Goal: Download file/media

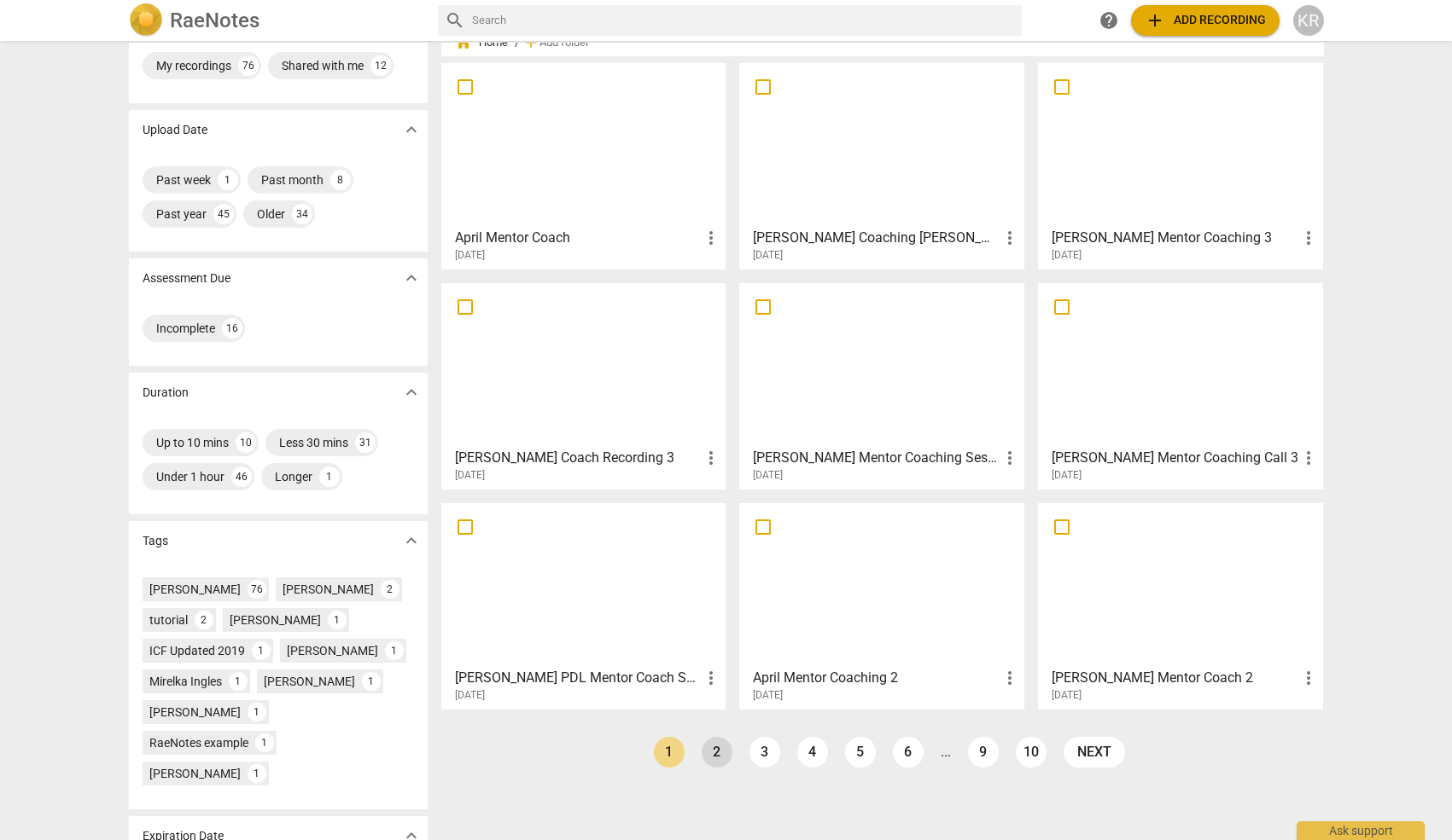
scroll to position [60, 0]
click at [714, 753] on link "2" at bounding box center [717, 751] width 31 height 31
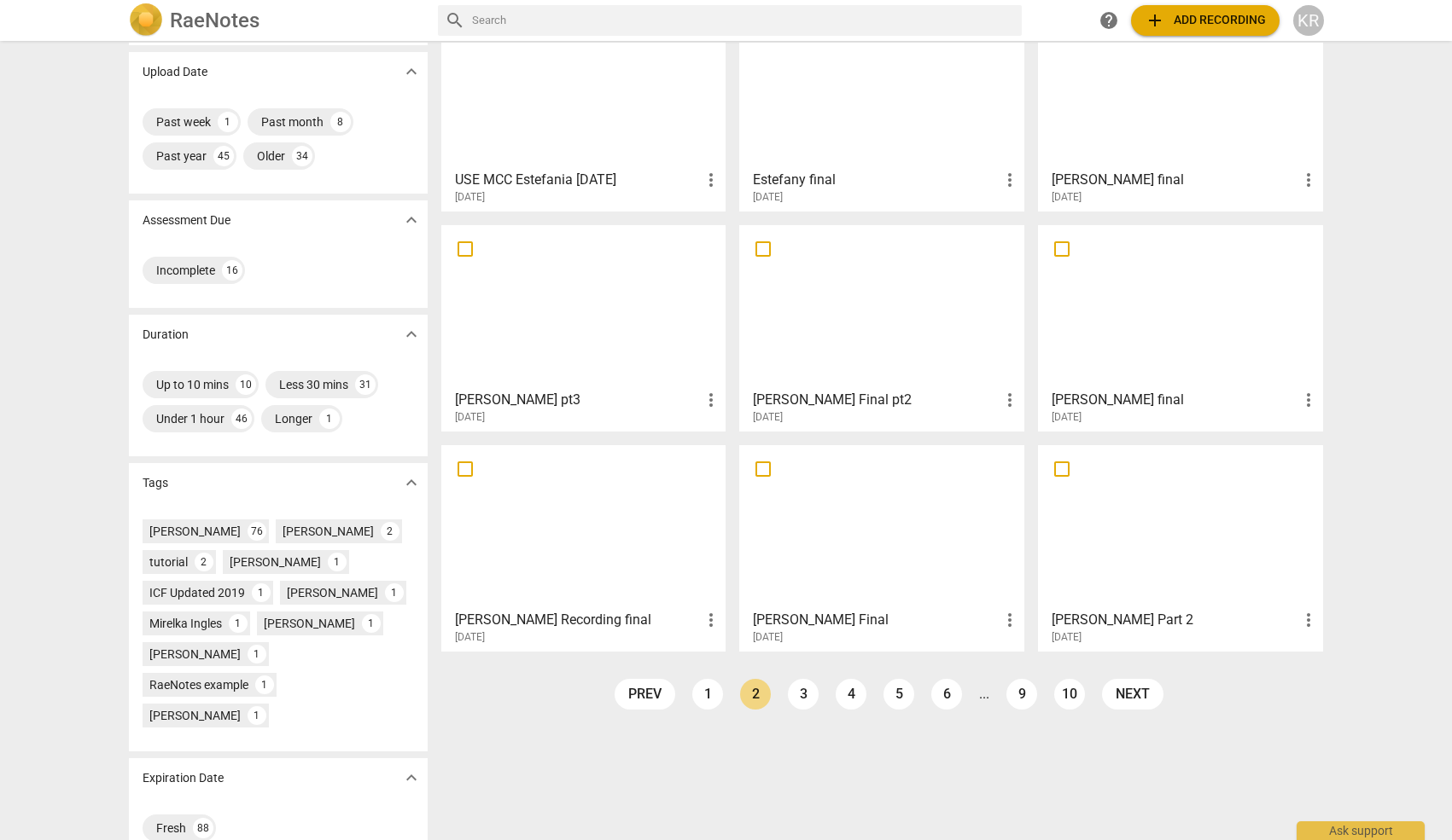
scroll to position [119, 0]
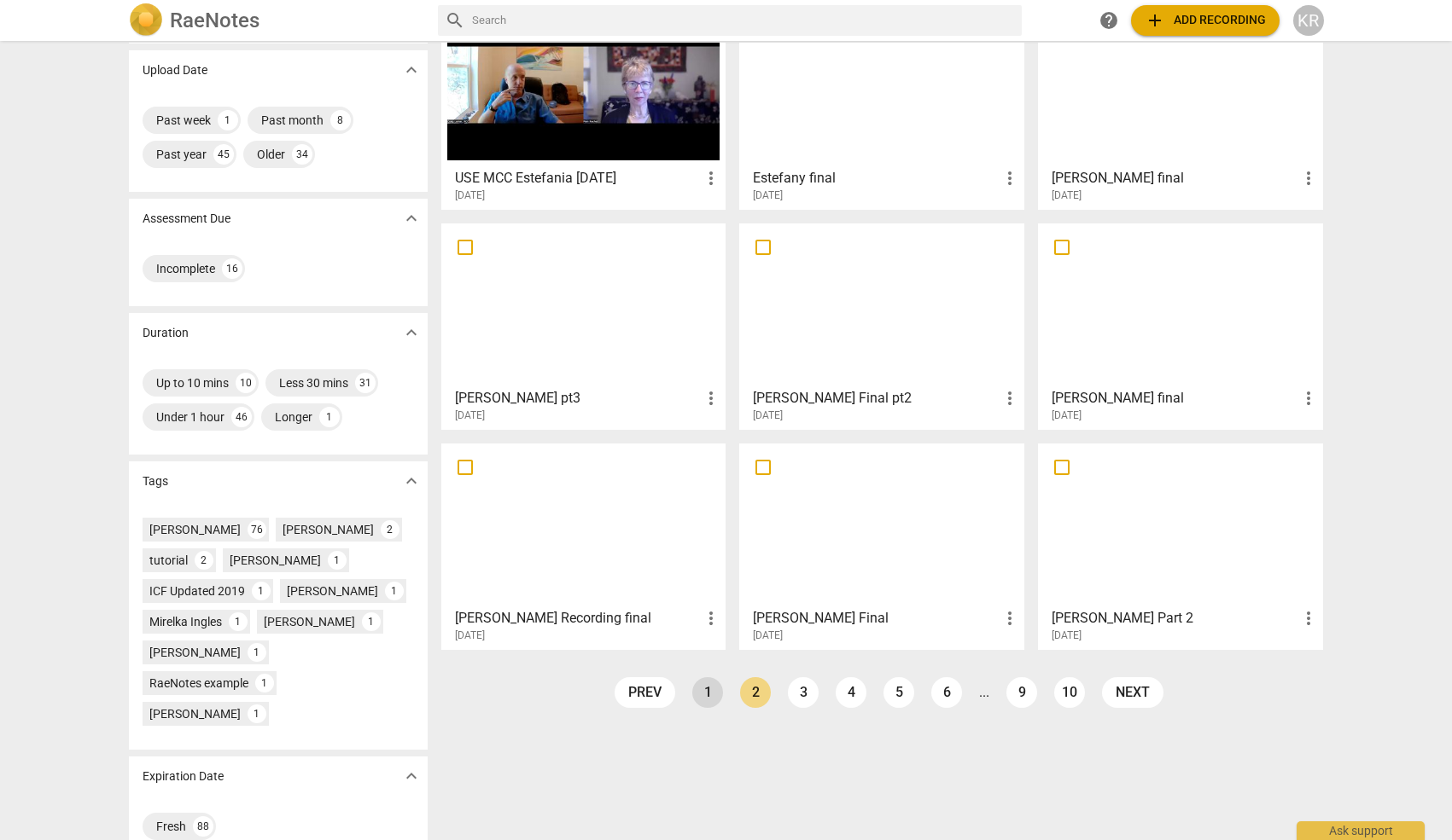
click at [699, 690] on link "1" at bounding box center [707, 692] width 31 height 31
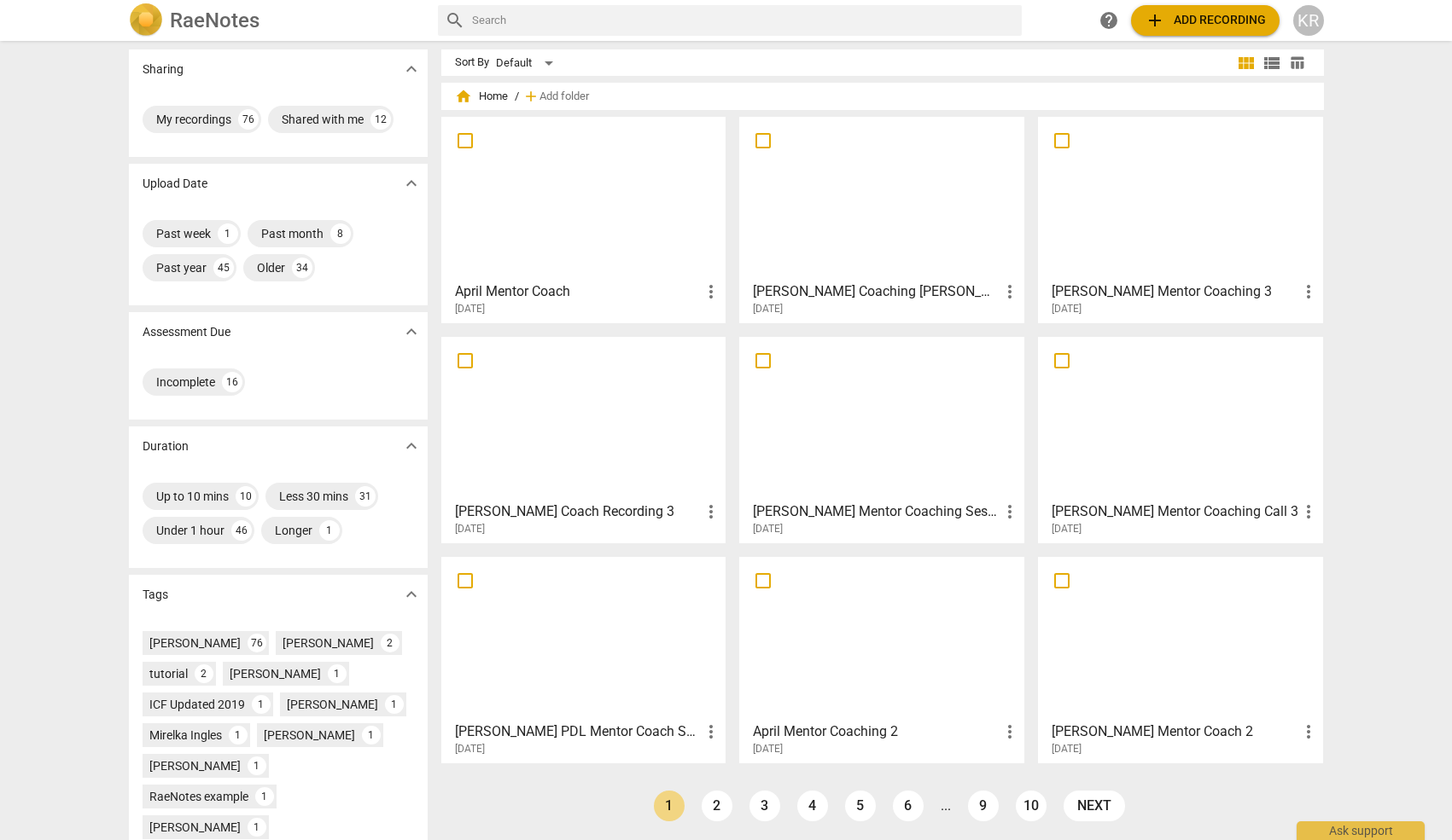
scroll to position [4, 0]
click at [1205, 715] on div "[PERSON_NAME] Mentor Coach 2 more_vert [DATE]" at bounding box center [1181, 736] width 275 height 42
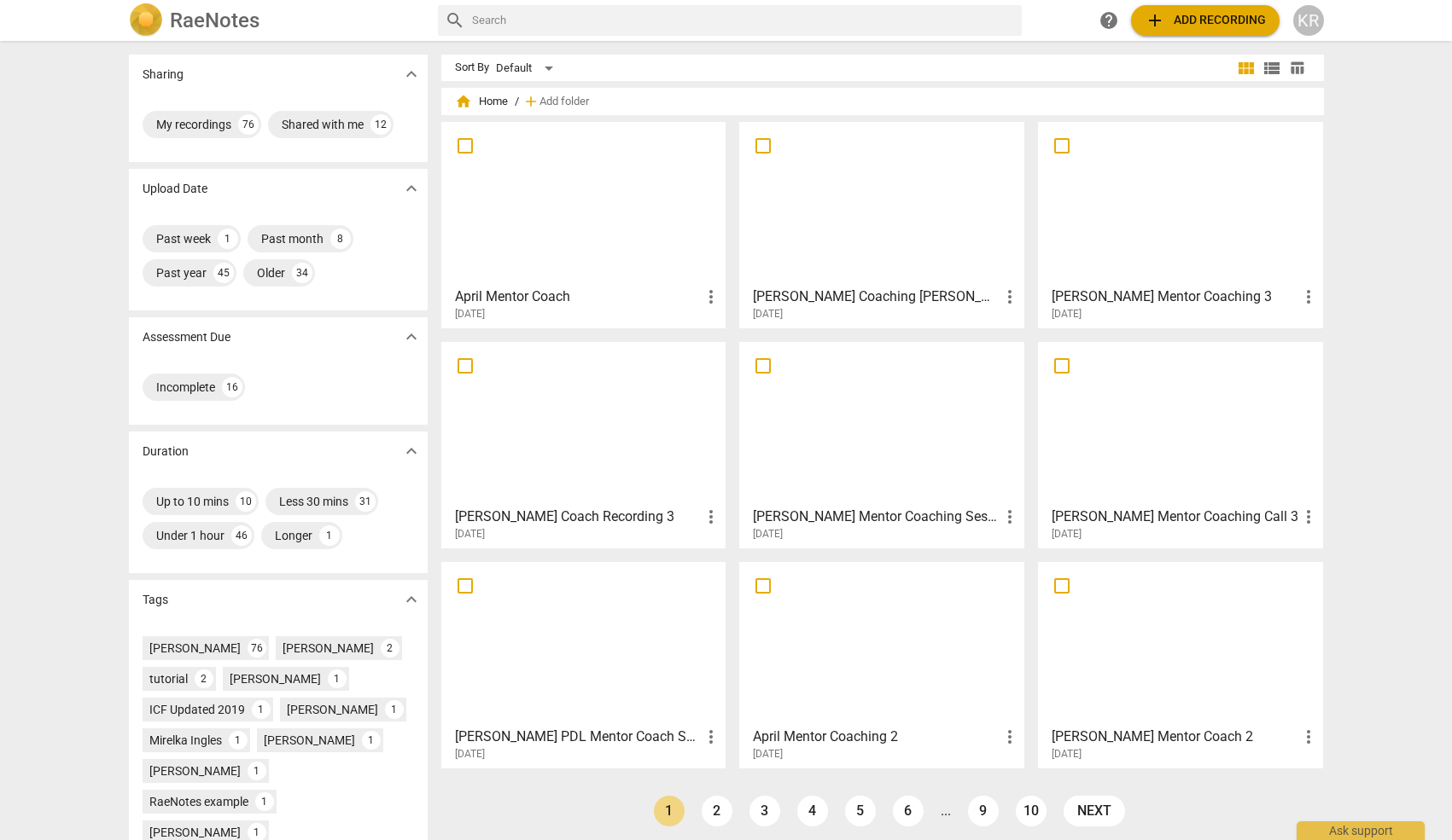
click at [548, 648] on div at bounding box center [584, 643] width 273 height 151
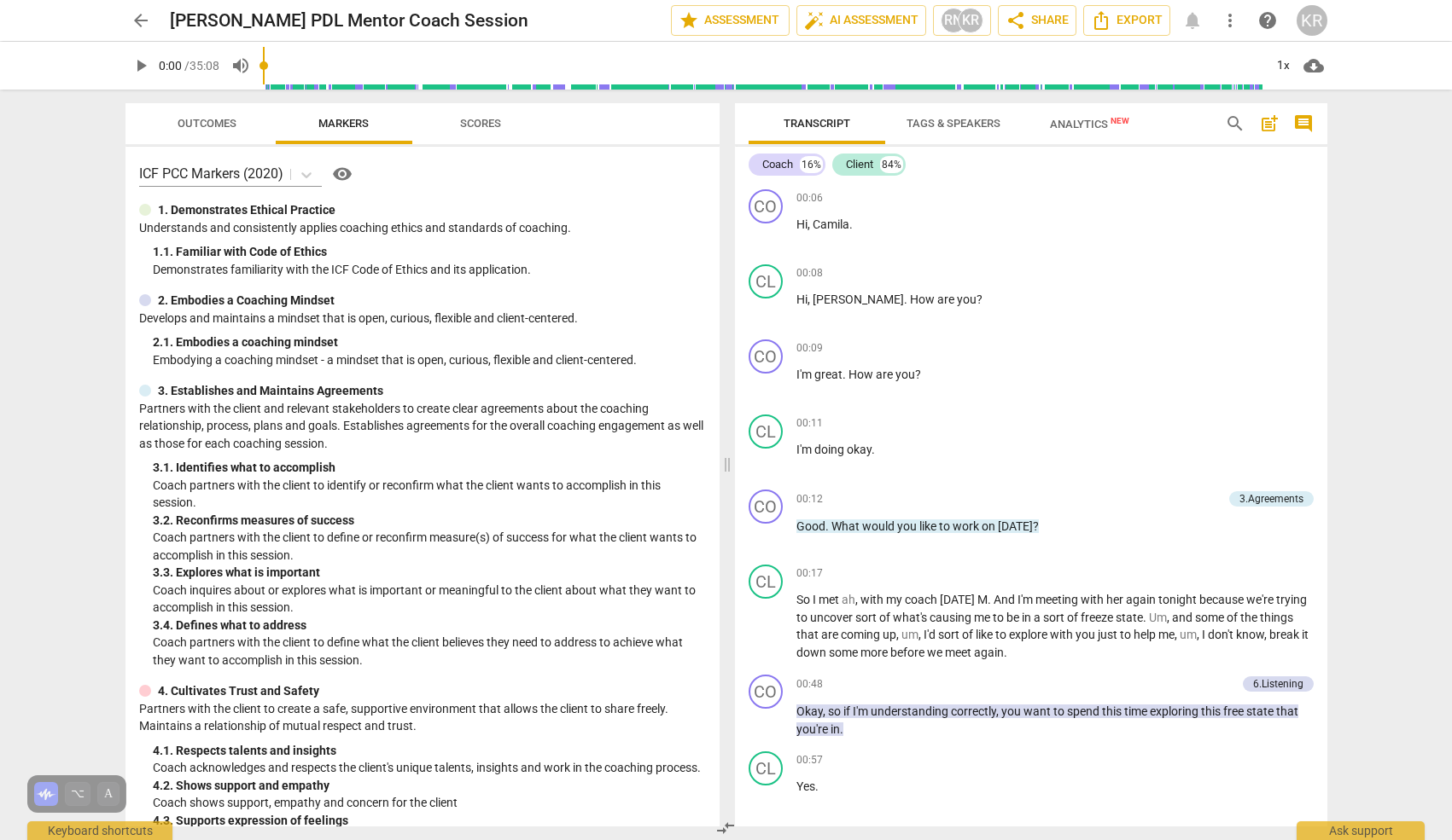
click at [1232, 23] on span "more_vert" at bounding box center [1229, 20] width 20 height 20
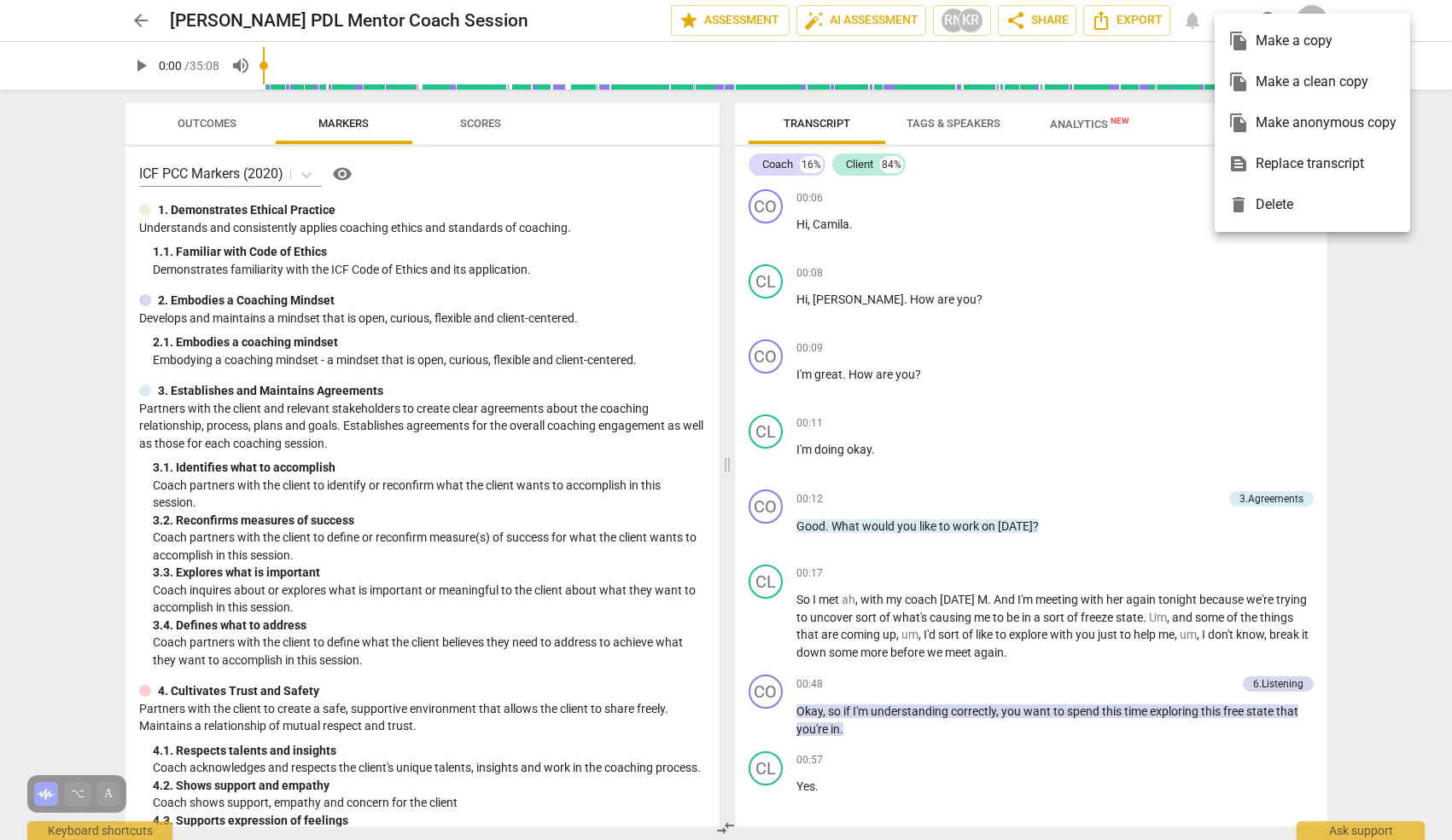
click at [1110, 54] on div at bounding box center [726, 420] width 1452 height 840
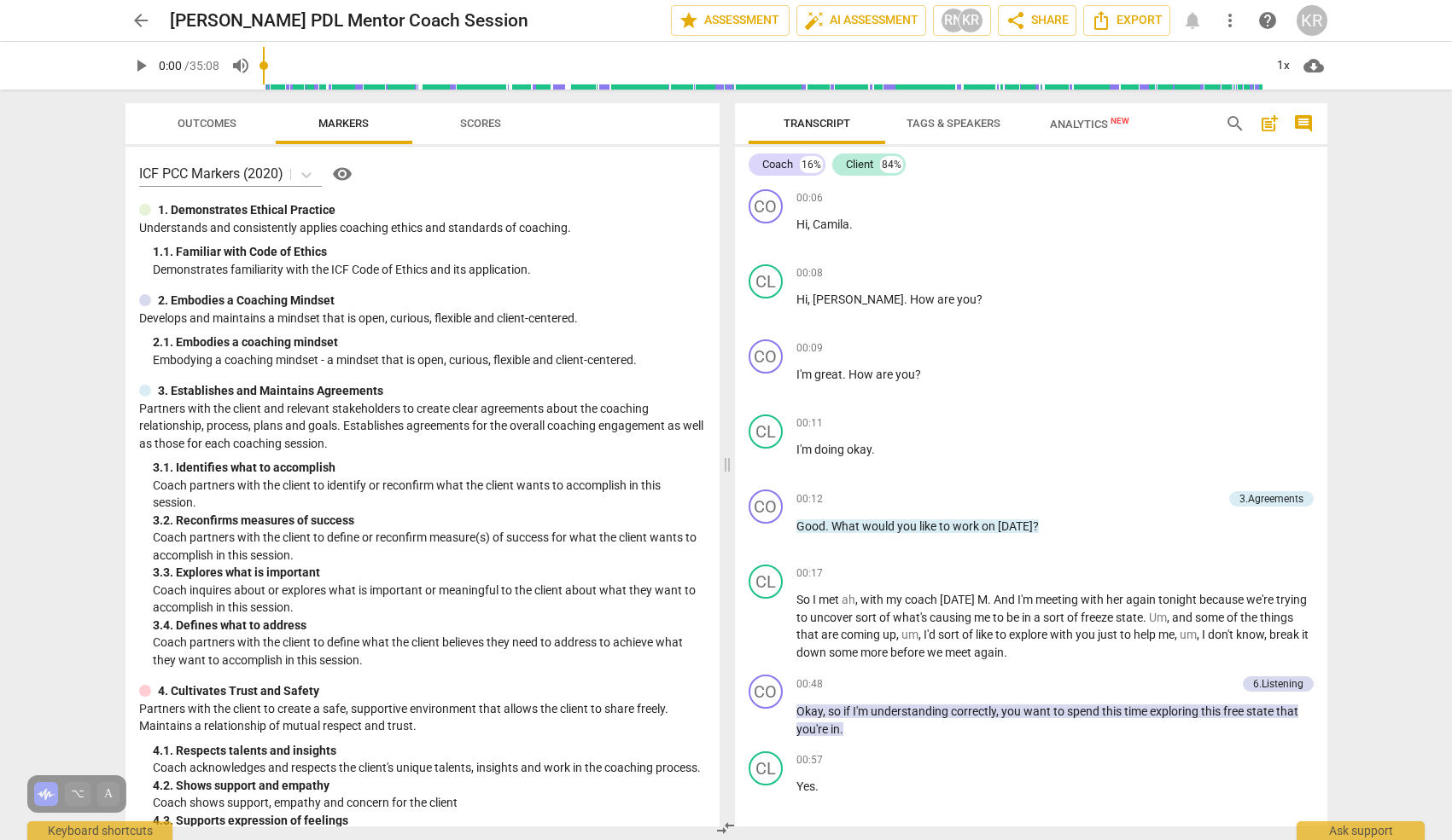
click at [1231, 24] on span "more_vert" at bounding box center [1229, 20] width 20 height 20
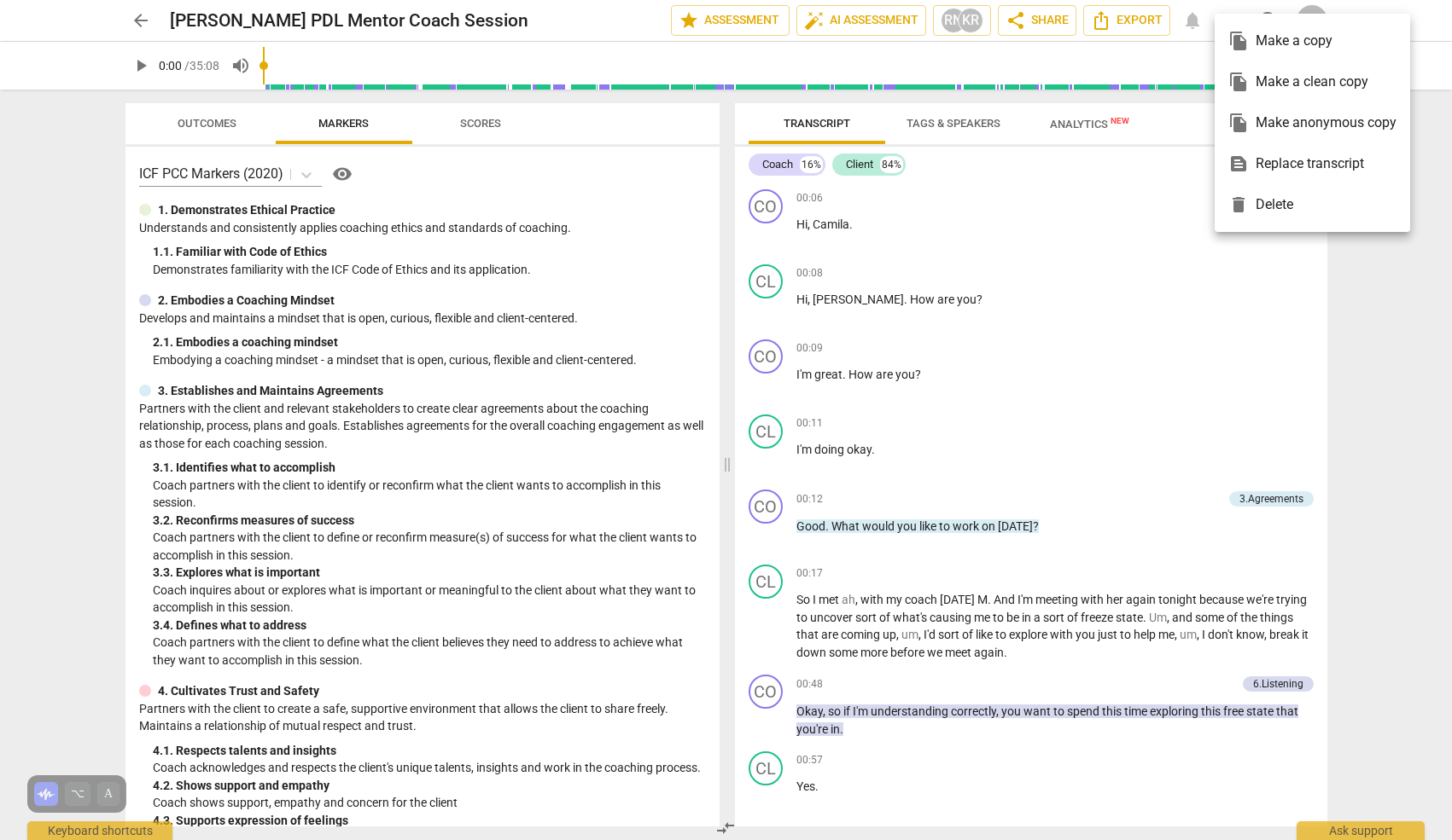
click at [892, 81] on div at bounding box center [726, 420] width 1452 height 840
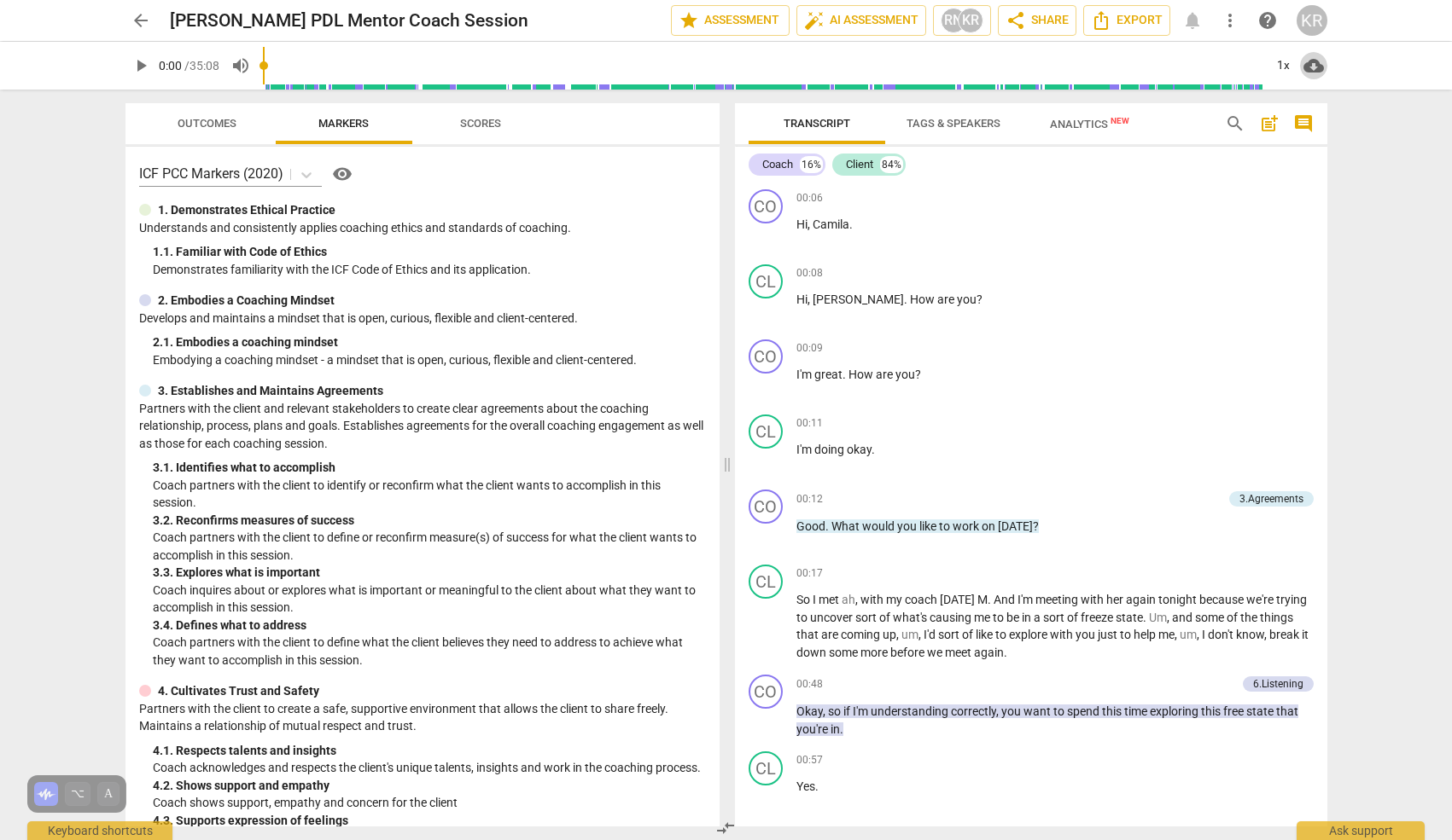
click at [1314, 68] on span "cloud_download" at bounding box center [1313, 66] width 20 height 20
click at [1375, 67] on li "Download audio" at bounding box center [1362, 66] width 126 height 41
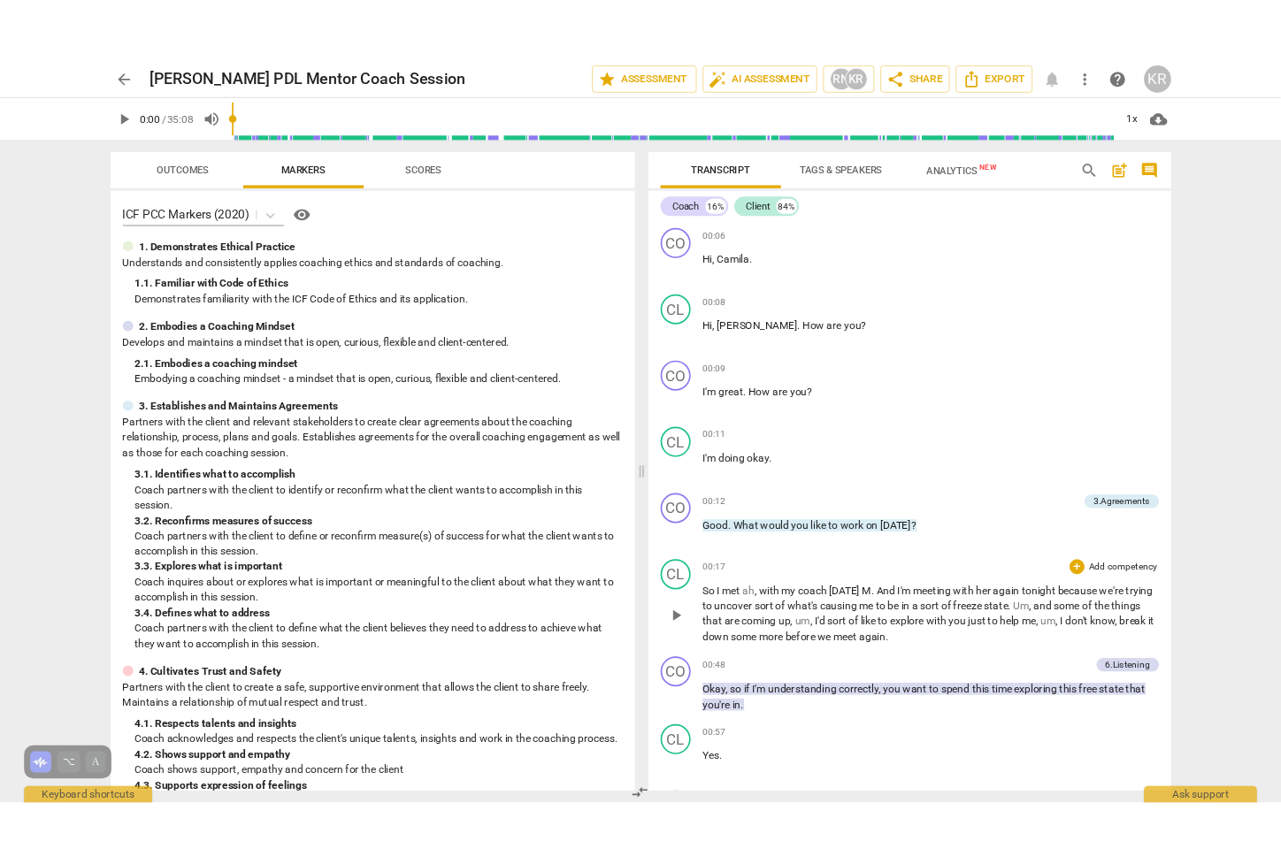
scroll to position [1, 0]
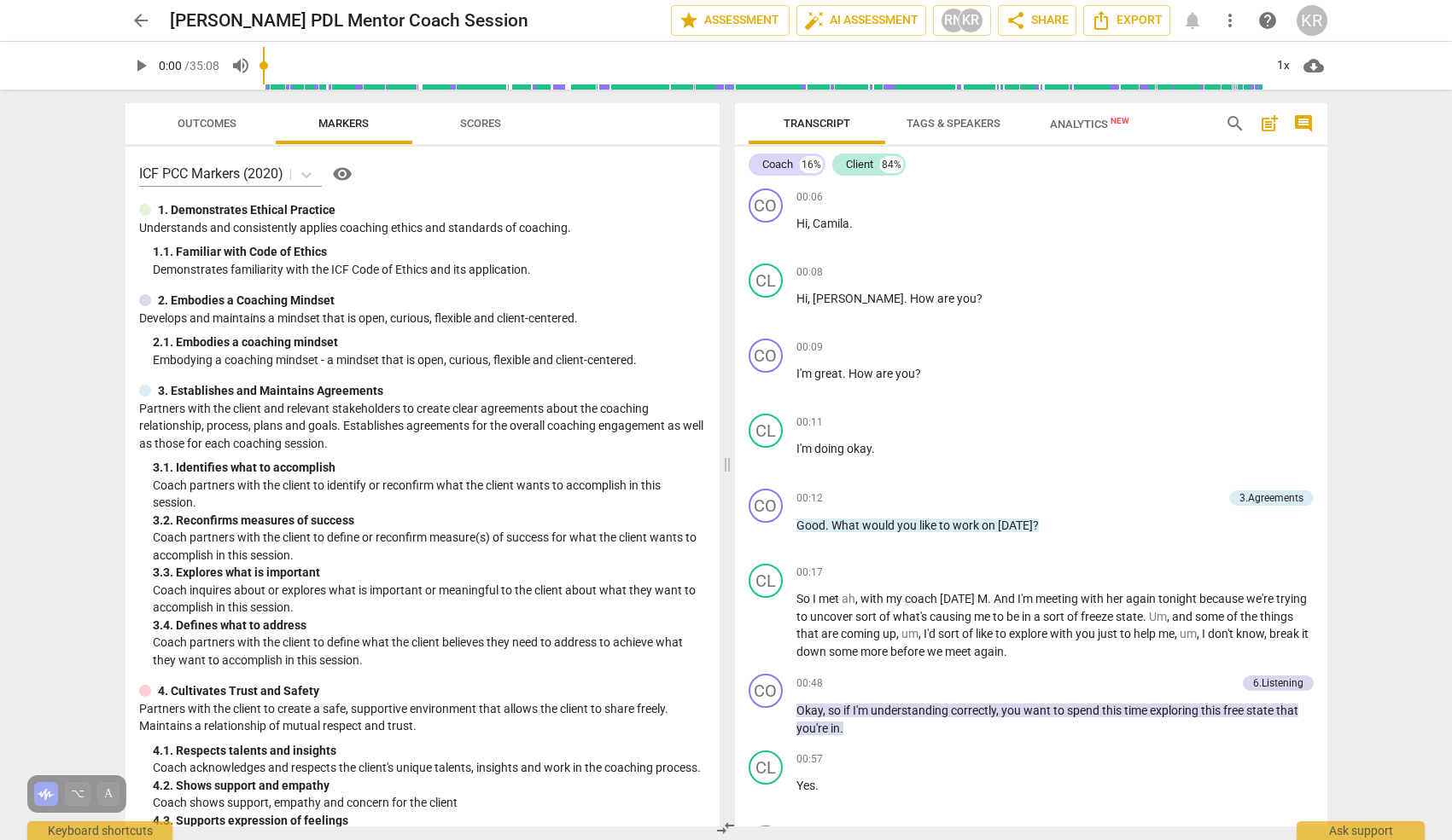
click at [142, 23] on span "arrow_back" at bounding box center [140, 20] width 20 height 20
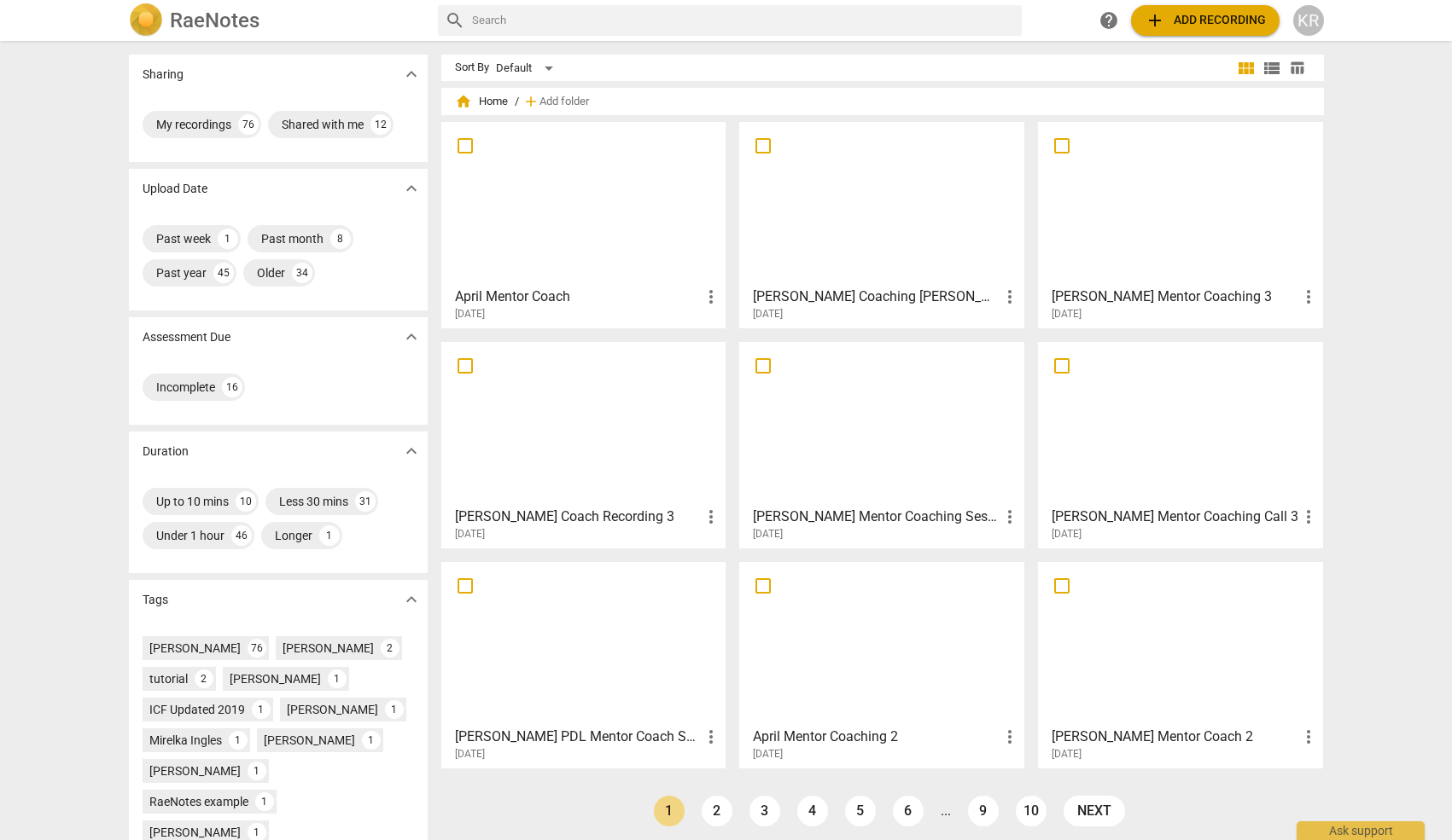
click at [885, 267] on div at bounding box center [881, 203] width 273 height 151
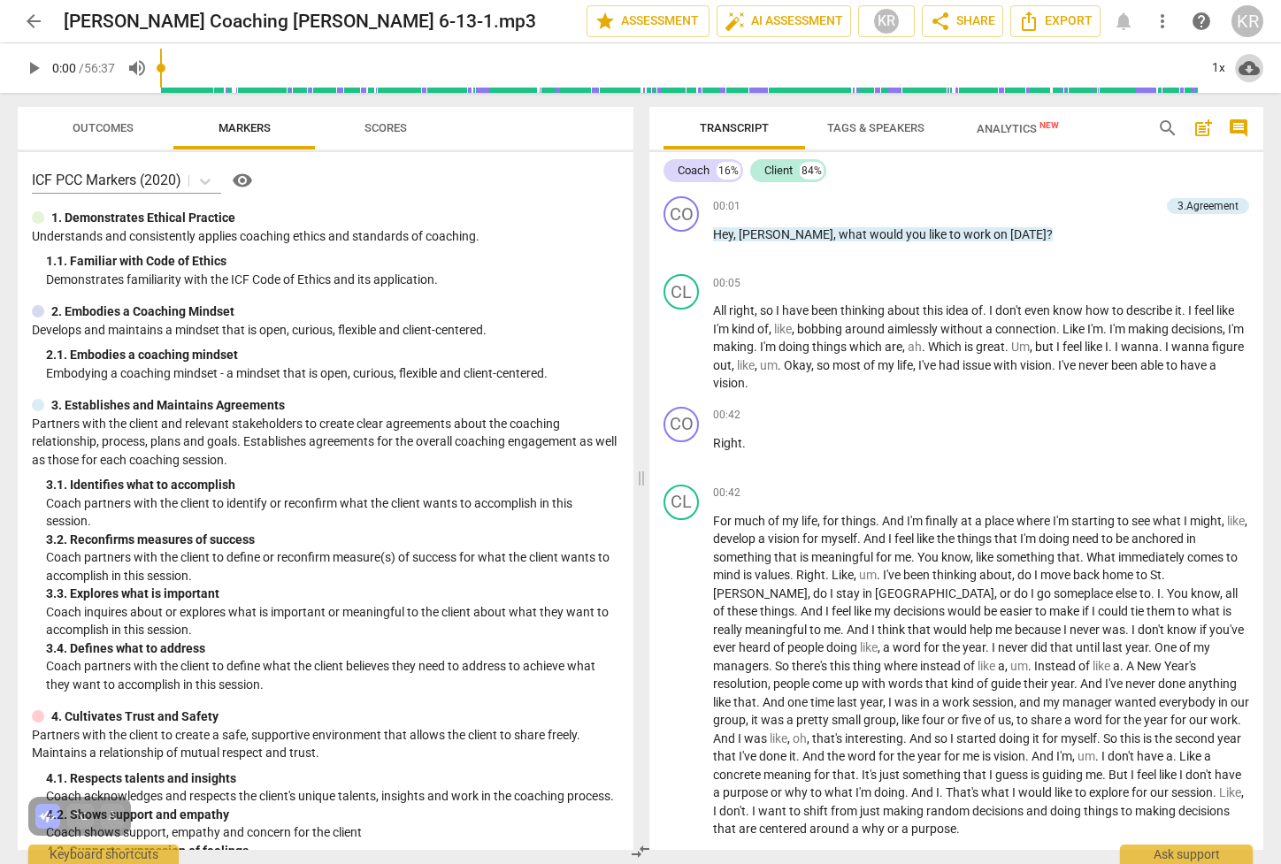
click at [1245, 69] on span "cloud_download" at bounding box center [1248, 68] width 21 height 21
click at [1199, 70] on li "Download audio" at bounding box center [1202, 68] width 131 height 42
click at [34, 27] on span "arrow_back" at bounding box center [33, 21] width 21 height 21
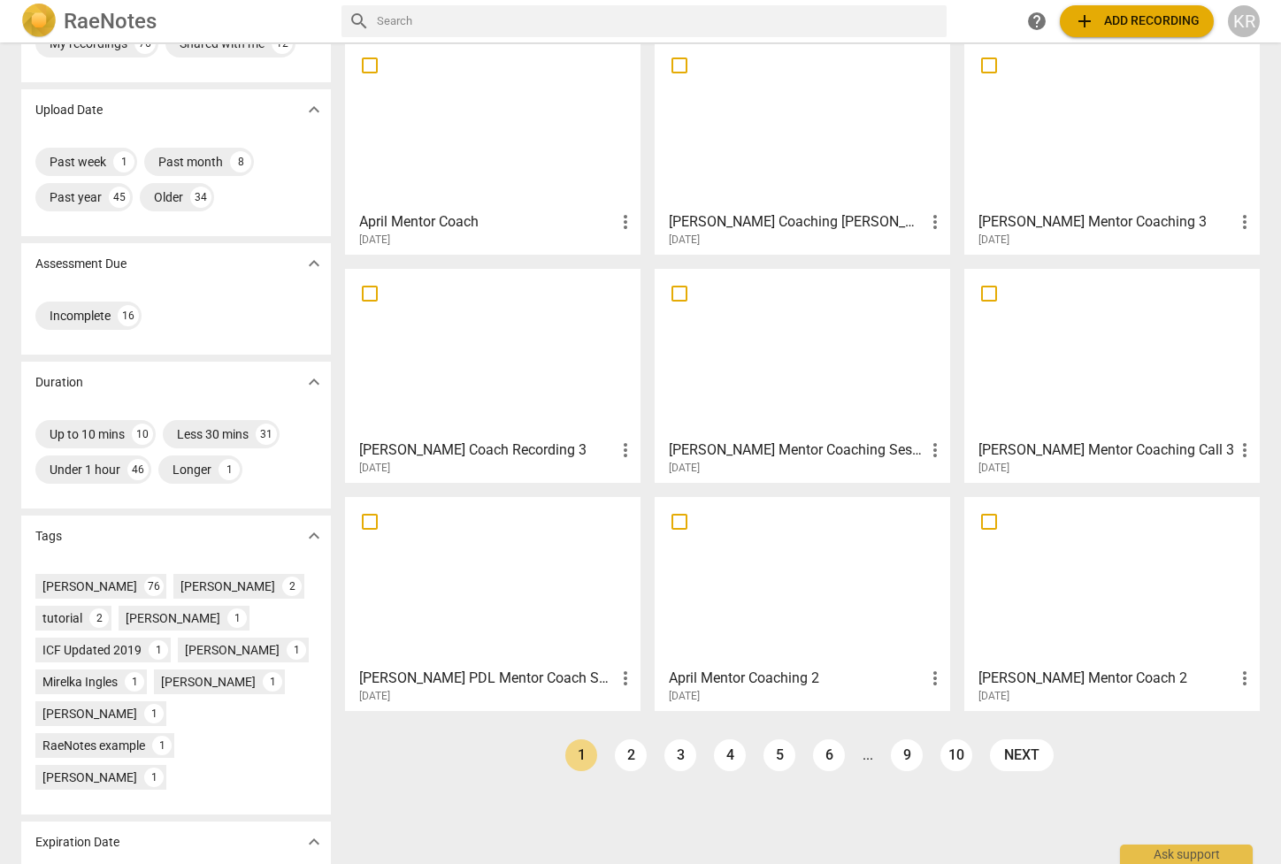
scroll to position [119, 0]
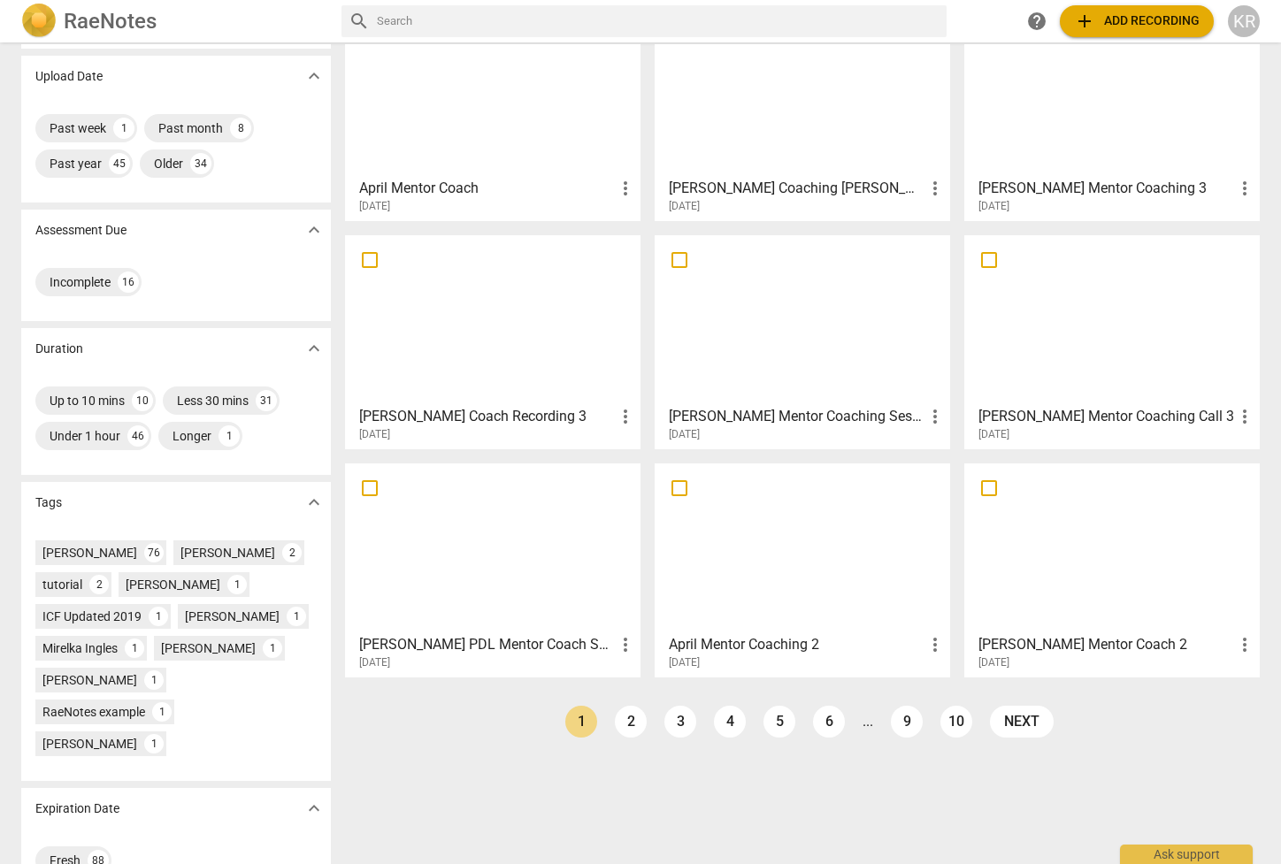
click at [621, 716] on link "2" at bounding box center [631, 722] width 32 height 32
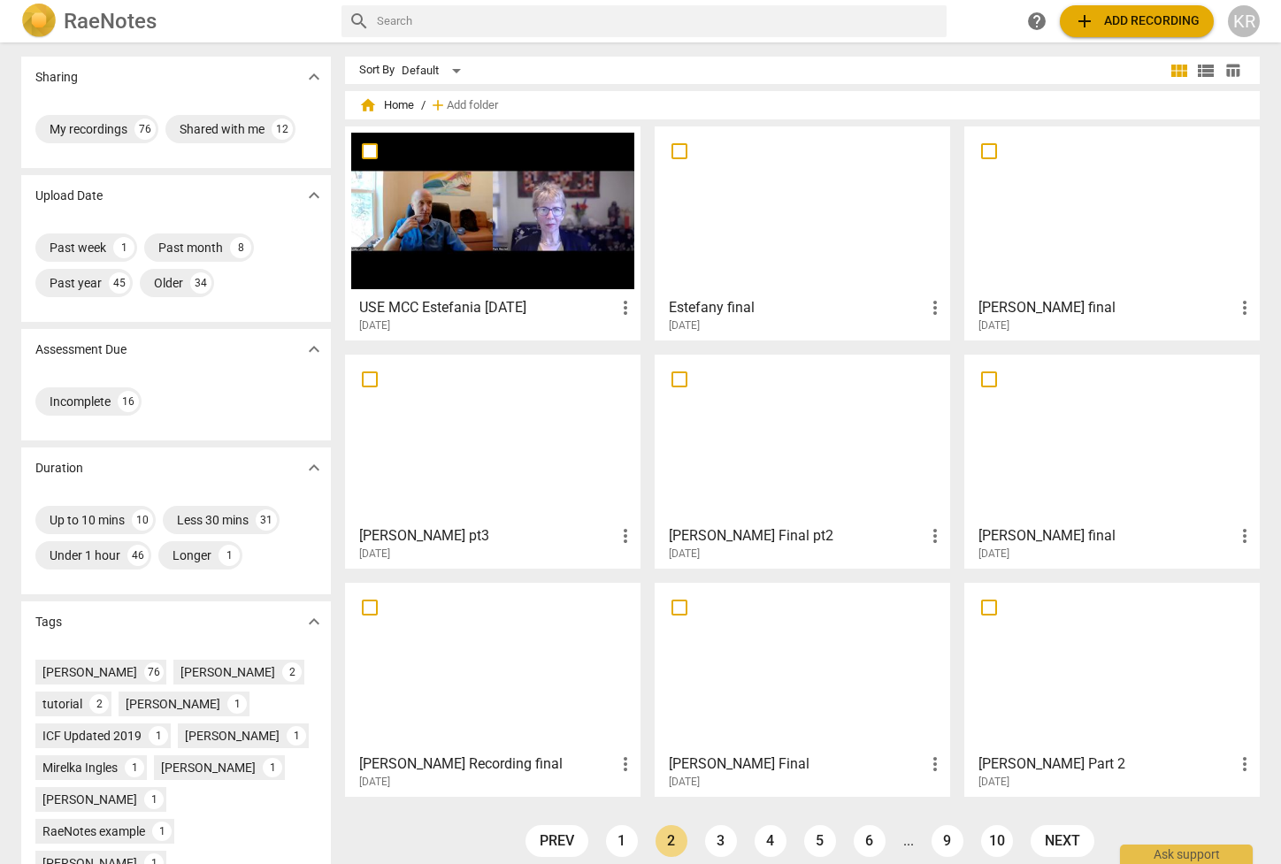
click at [723, 242] on div at bounding box center [802, 211] width 283 height 157
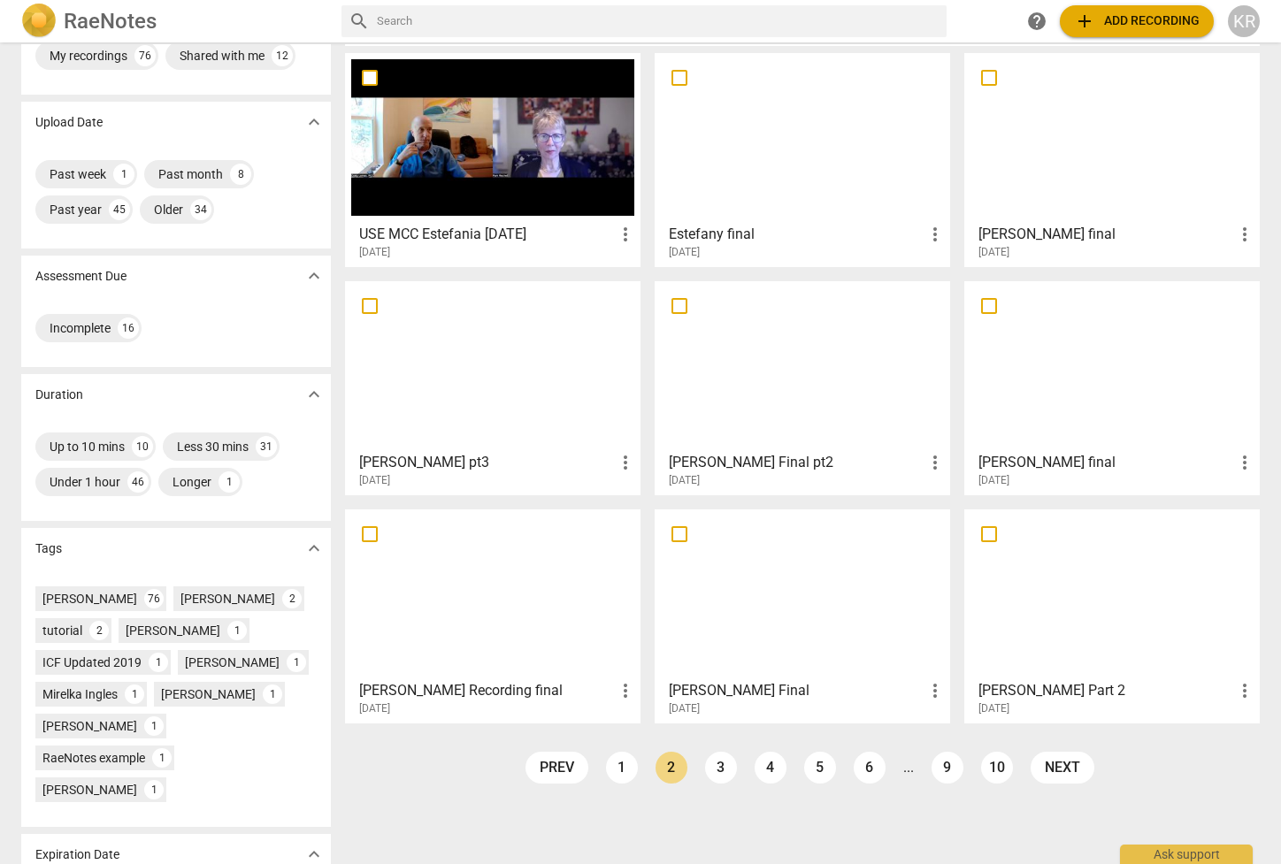
scroll to position [75, 0]
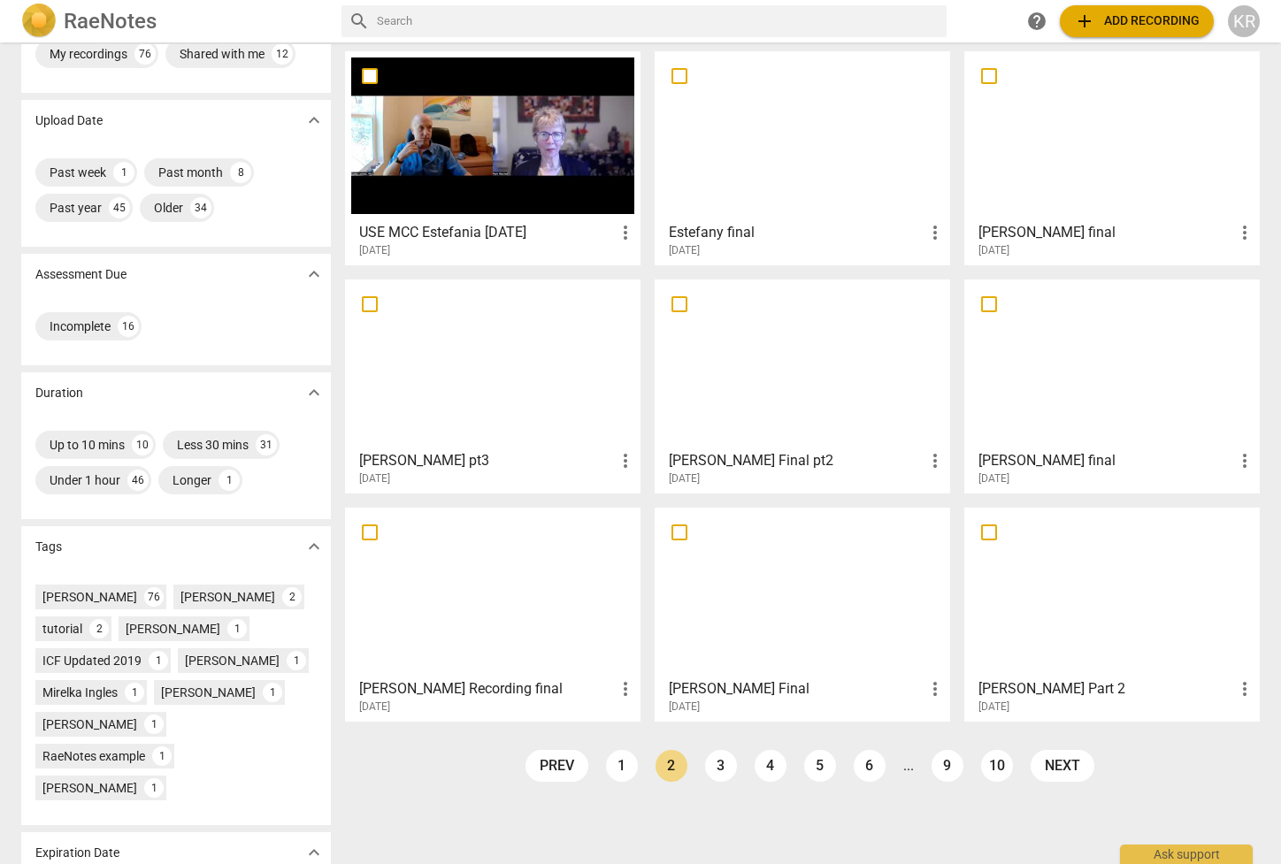
click at [622, 766] on link "1" at bounding box center [622, 766] width 32 height 32
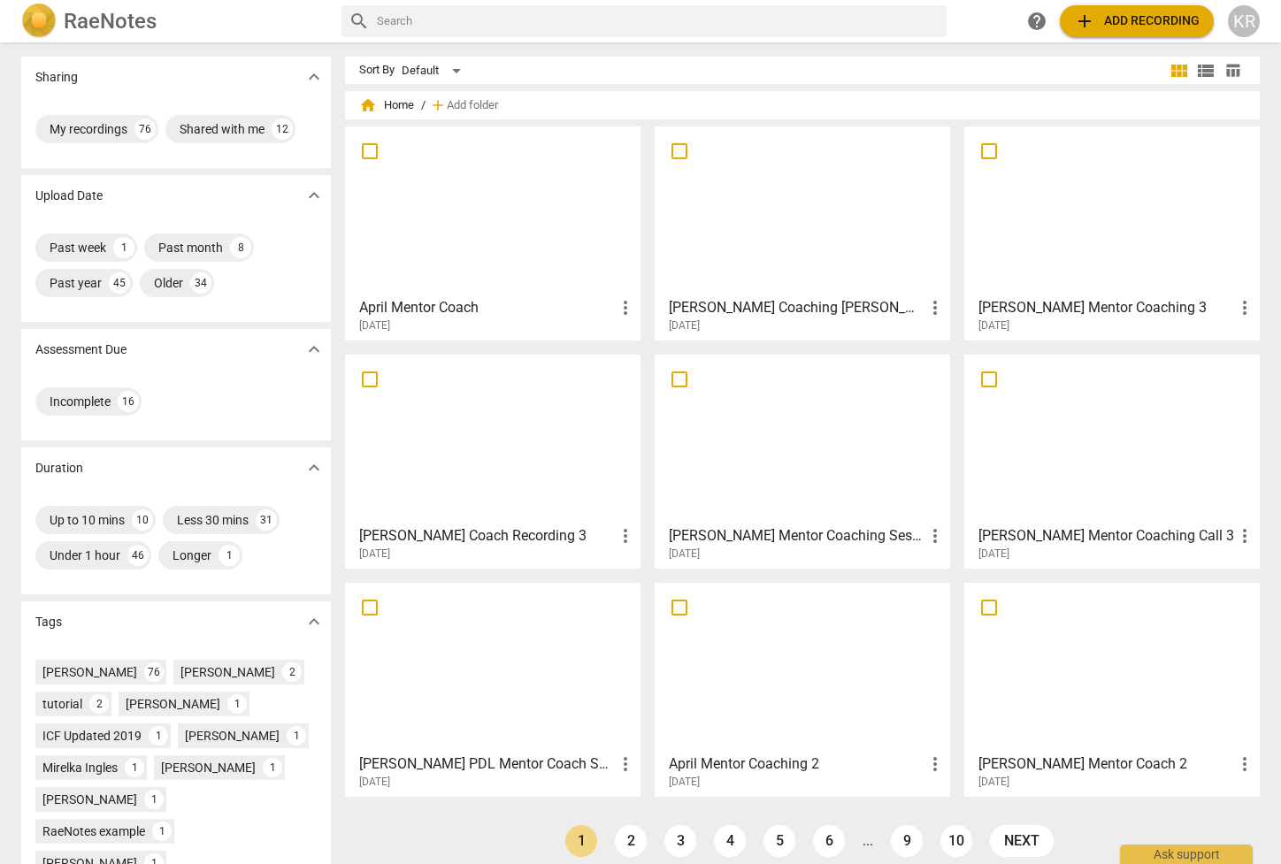
scroll to position [130, 0]
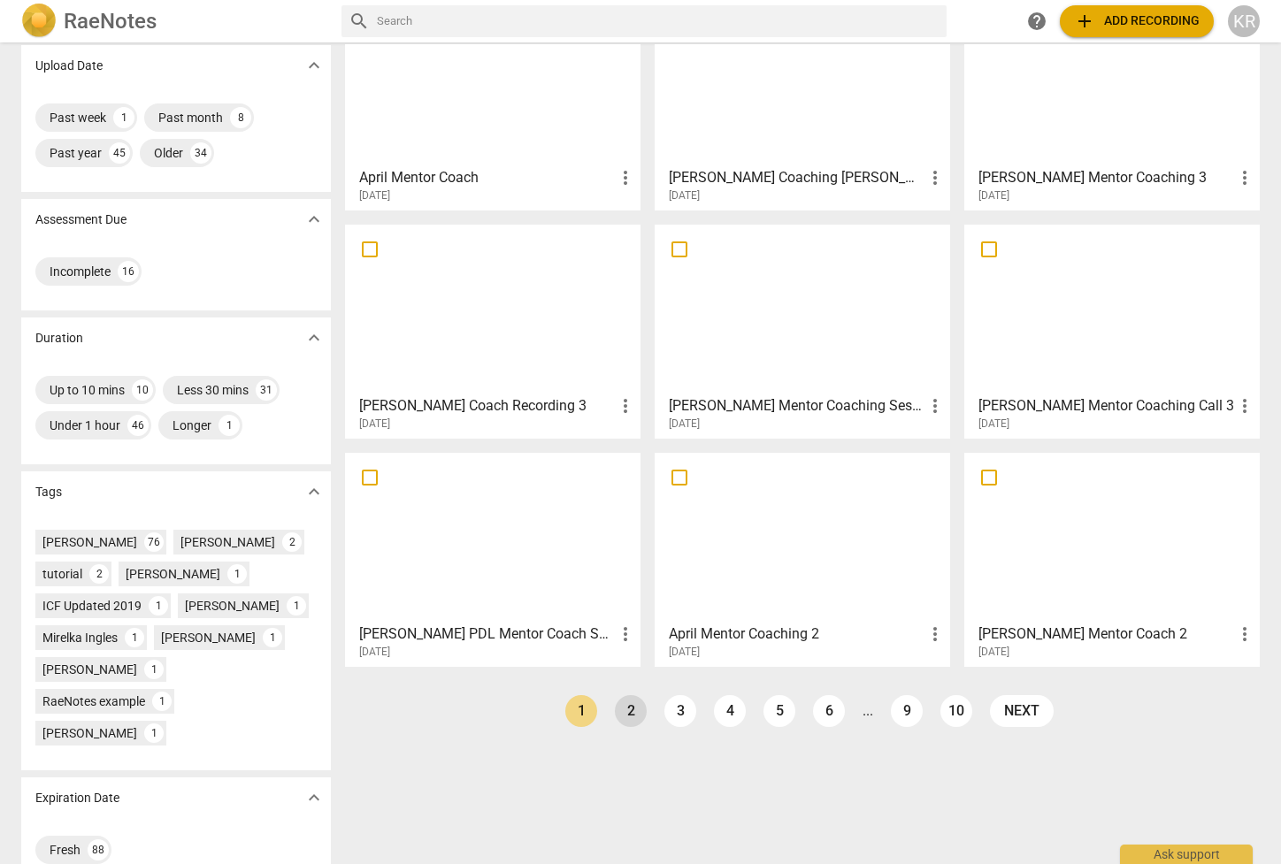
click at [632, 712] on link "2" at bounding box center [631, 711] width 32 height 32
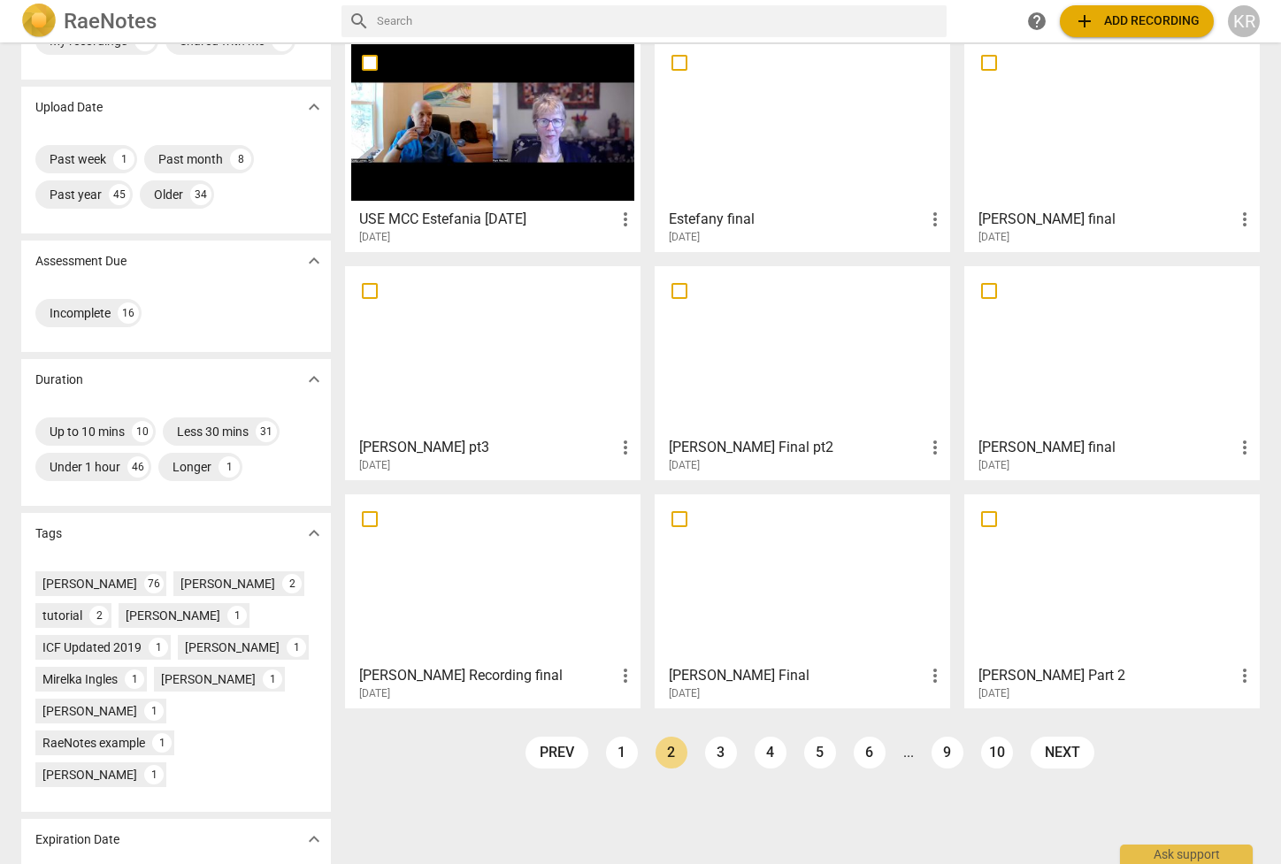
scroll to position [96, 0]
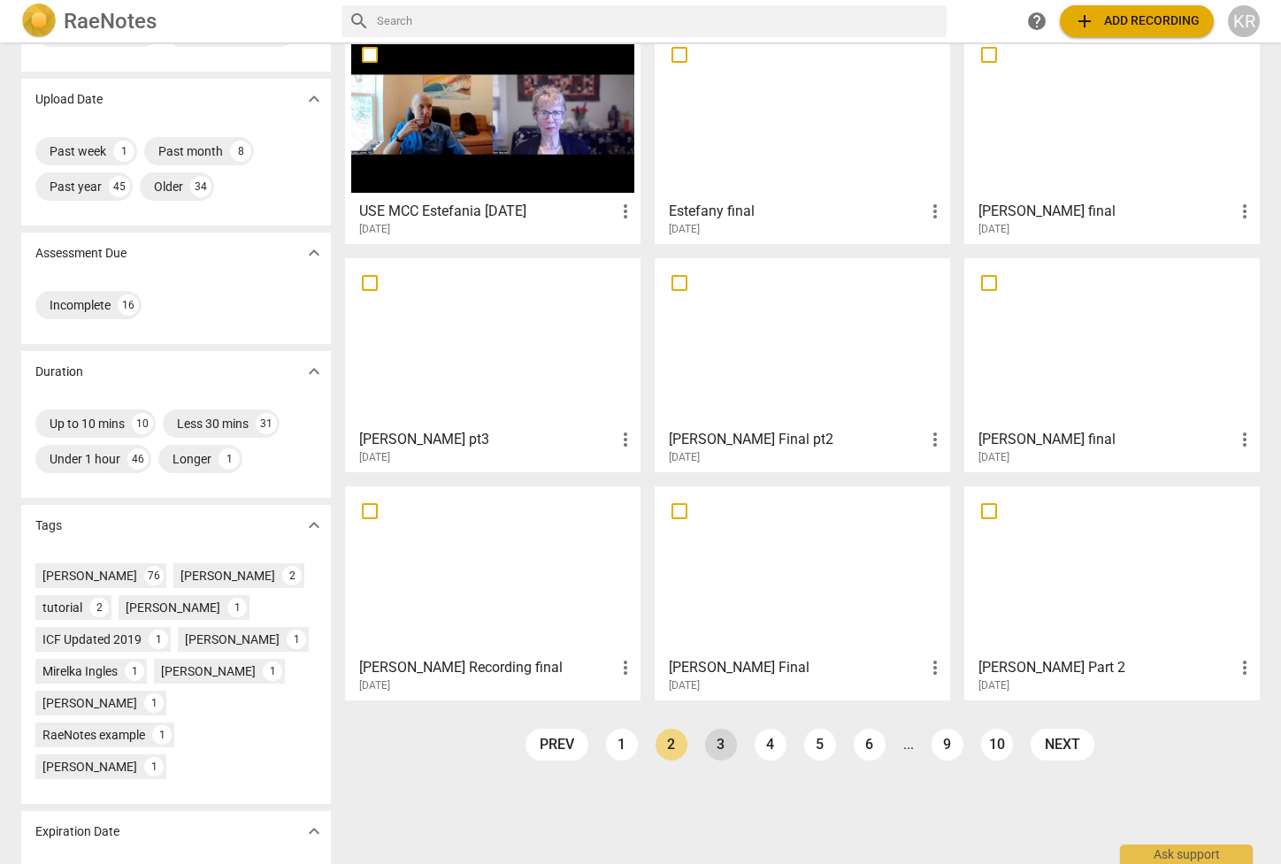
click at [720, 740] on link "3" at bounding box center [721, 745] width 32 height 32
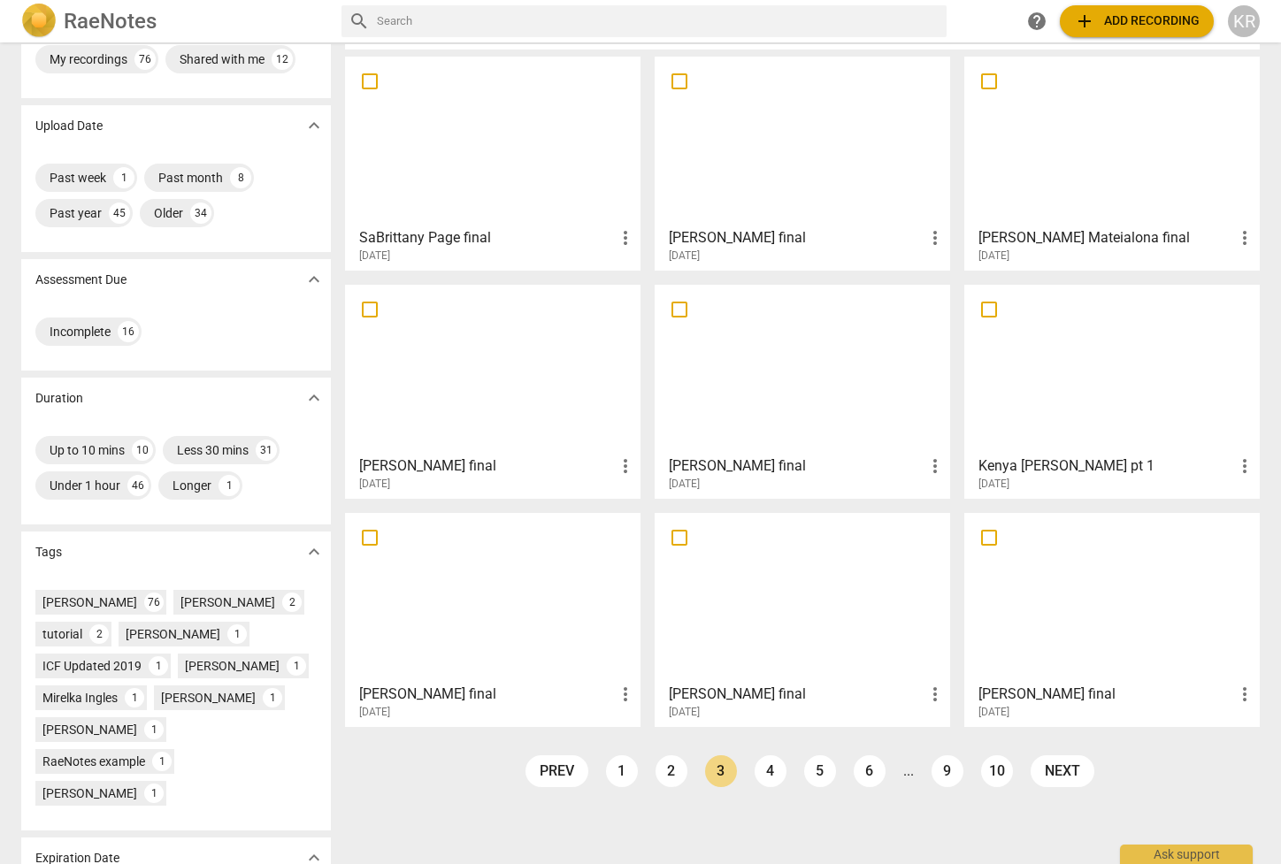
scroll to position [67, 0]
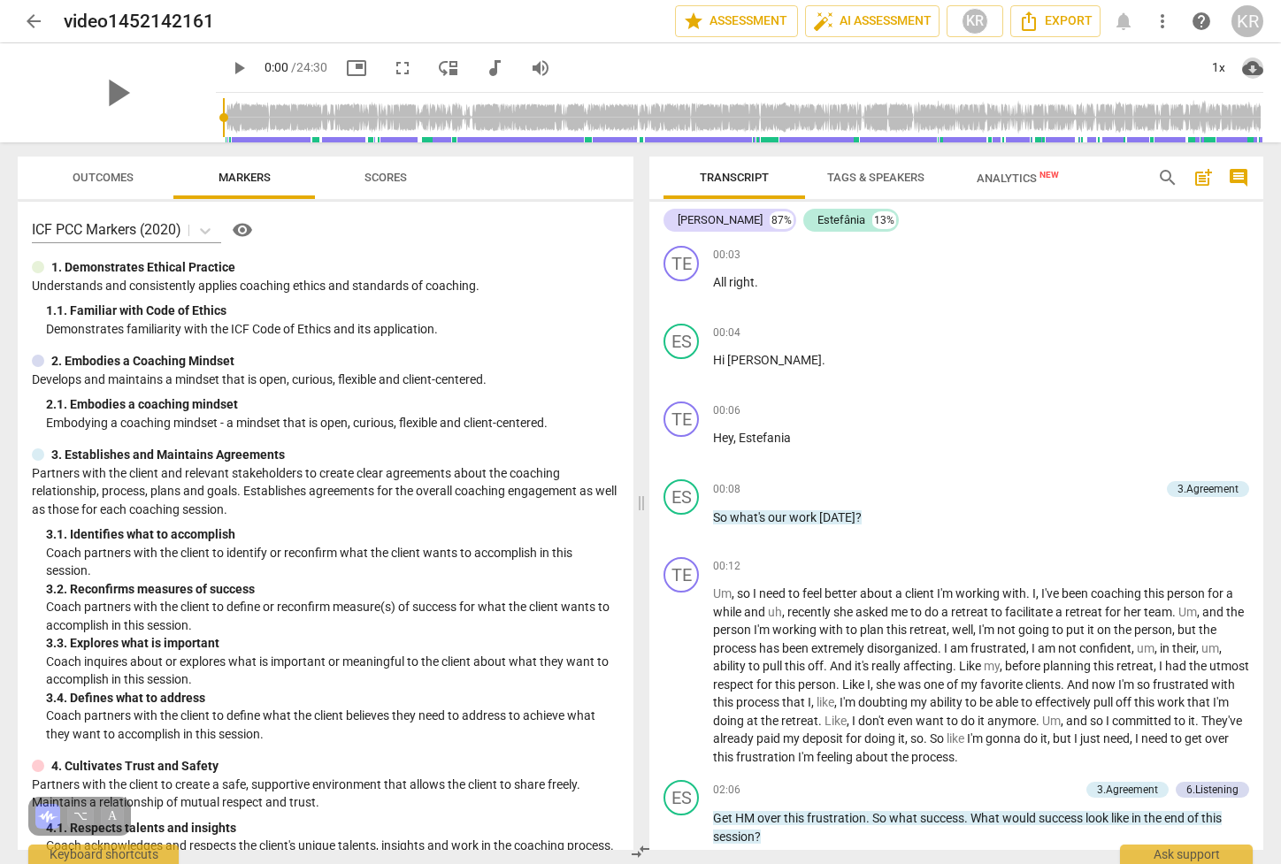
click at [1254, 71] on span "cloud_download" at bounding box center [1252, 68] width 21 height 21
click at [1235, 71] on li "Download audio" at bounding box center [1202, 68] width 131 height 42
